Goal: Find specific page/section

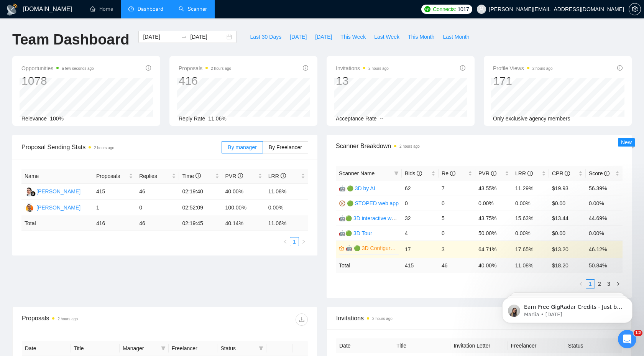
click at [195, 10] on link "Scanner" at bounding box center [193, 9] width 28 height 7
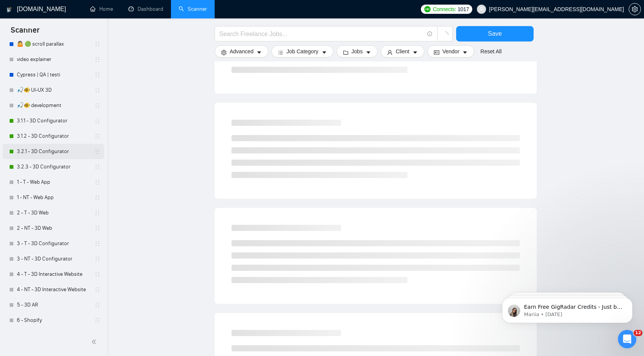
scroll to position [150, 0]
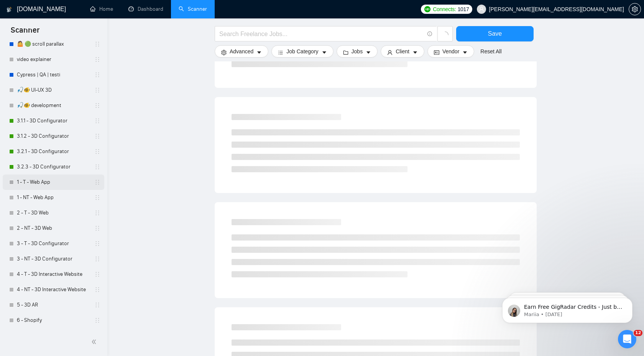
click at [42, 178] on link "1 - T - Web App" at bounding box center [53, 182] width 73 height 15
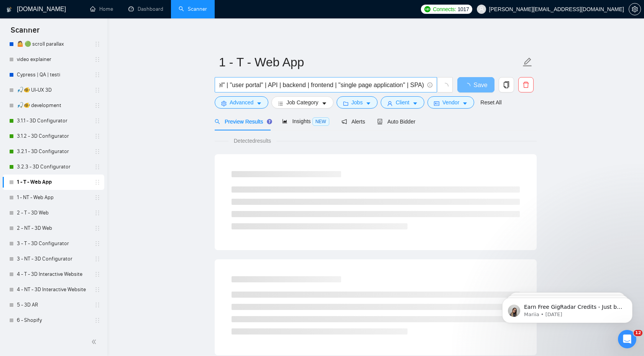
scroll to position [0, 1078]
click at [44, 199] on link "1 - NT - Web App" at bounding box center [53, 197] width 73 height 15
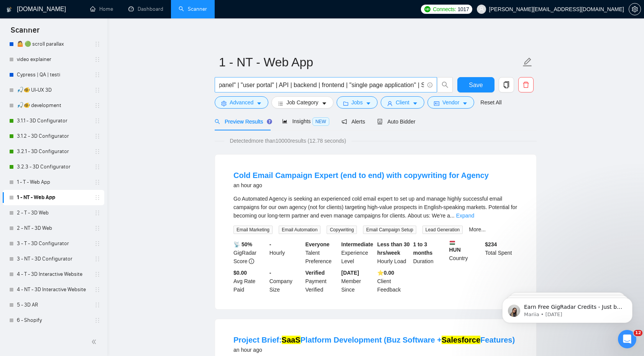
scroll to position [0, 1406]
click at [474, 213] on link "Expand" at bounding box center [465, 215] width 18 height 6
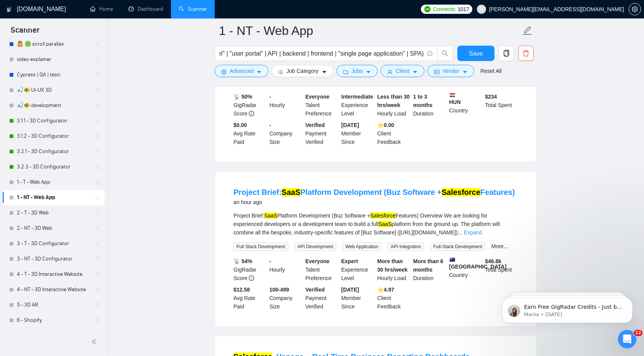
scroll to position [492, 0]
click at [51, 211] on link "2 - T - 3D Web" at bounding box center [53, 212] width 73 height 15
